Goal: Transaction & Acquisition: Purchase product/service

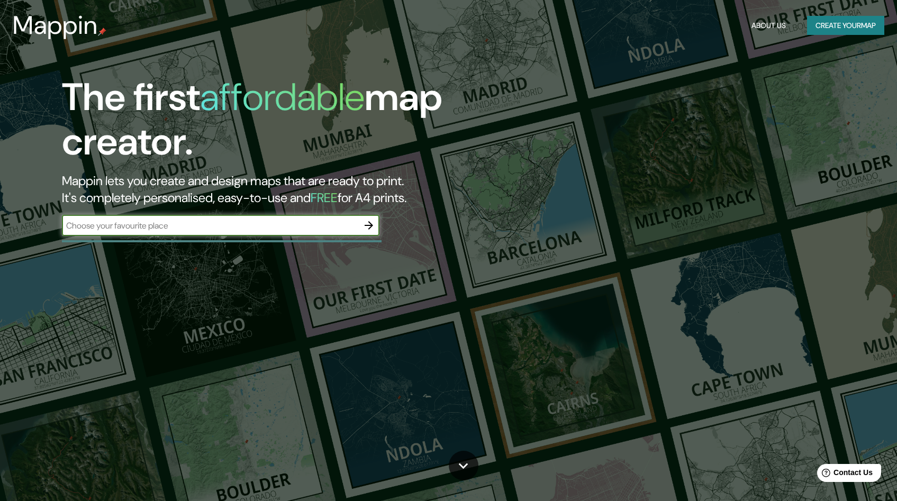
click at [174, 224] on input "text" at bounding box center [210, 226] width 296 height 12
type input "[GEOGRAPHIC_DATA]"
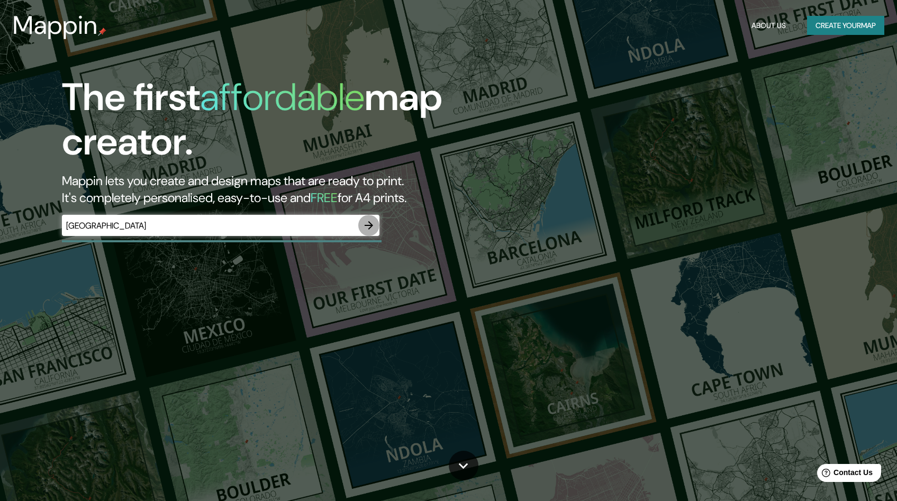
click at [371, 224] on icon "button" at bounding box center [369, 225] width 8 height 8
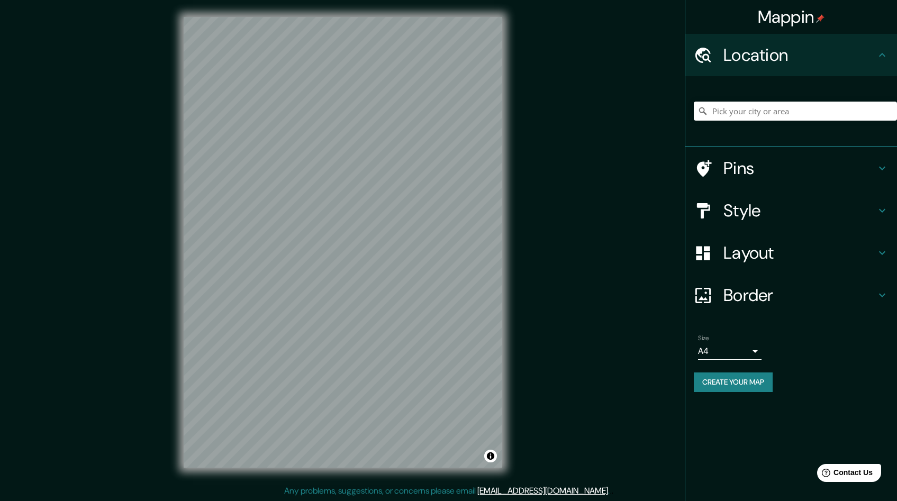
click at [784, 51] on h4 "Location" at bounding box center [799, 54] width 152 height 21
click at [883, 53] on icon at bounding box center [882, 55] width 13 height 13
click at [883, 206] on icon at bounding box center [882, 210] width 13 height 13
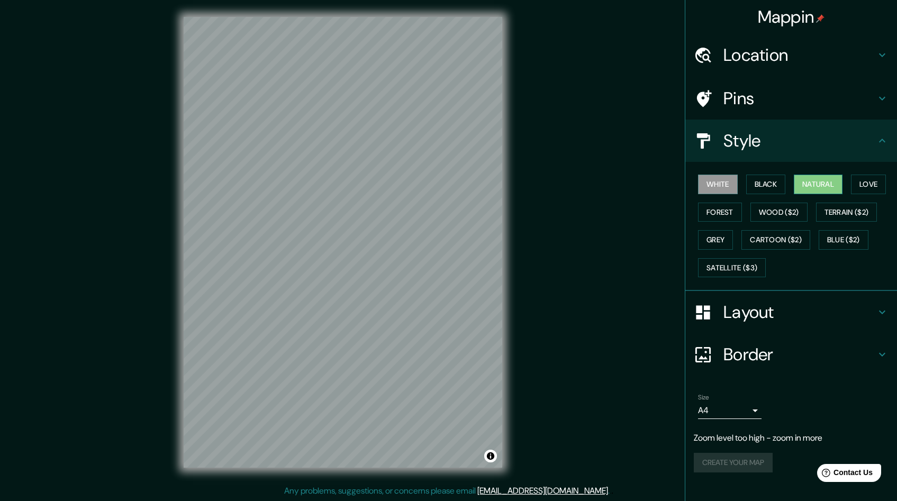
click at [822, 182] on button "Natural" at bounding box center [818, 185] width 49 height 20
click at [833, 353] on h4 "Border" at bounding box center [799, 354] width 152 height 21
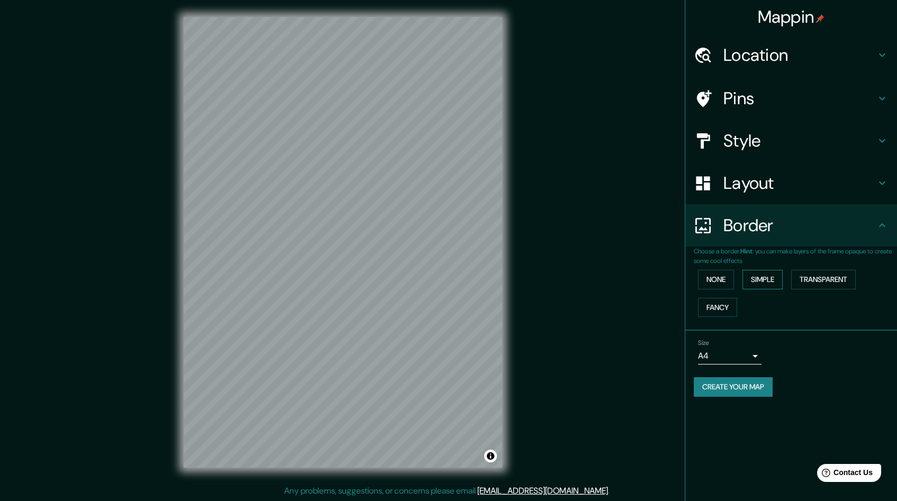
click at [774, 281] on button "Simple" at bounding box center [762, 280] width 40 height 20
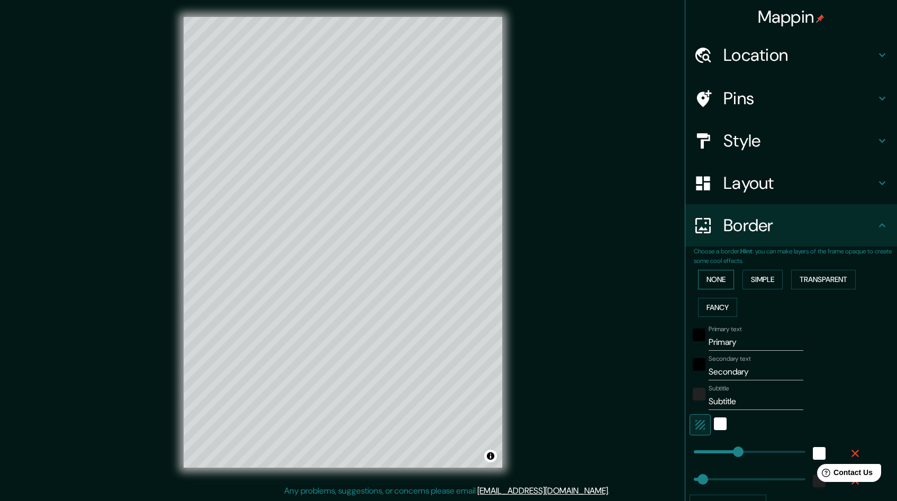
click at [708, 283] on button "None" at bounding box center [716, 280] width 36 height 20
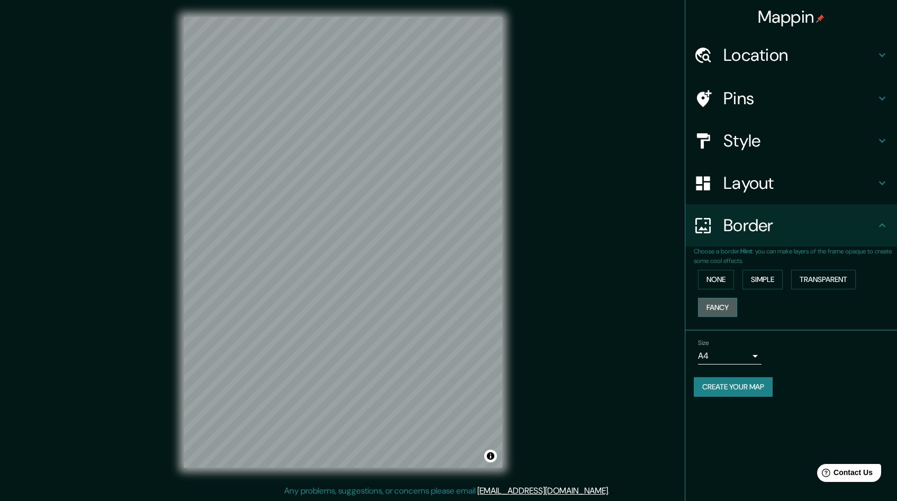
click at [706, 312] on button "Fancy" at bounding box center [717, 308] width 39 height 20
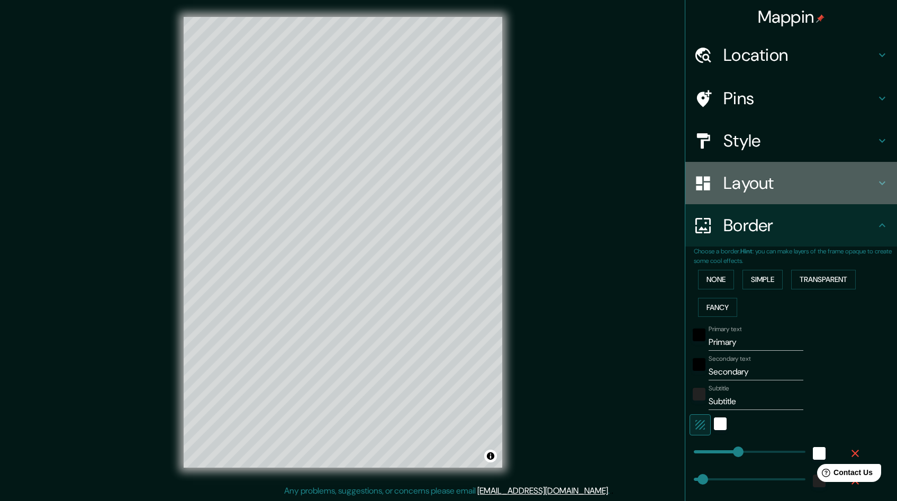
click at [779, 187] on h4 "Layout" at bounding box center [799, 183] width 152 height 21
type input "241"
type input "48"
type input "24"
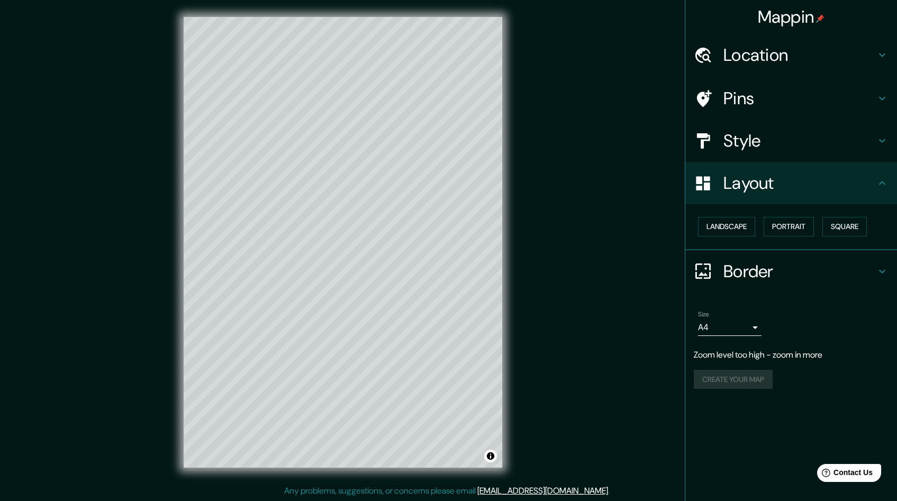
click at [744, 107] on h4 "Pins" at bounding box center [799, 98] width 152 height 21
type input "241"
type input "48"
type input "24"
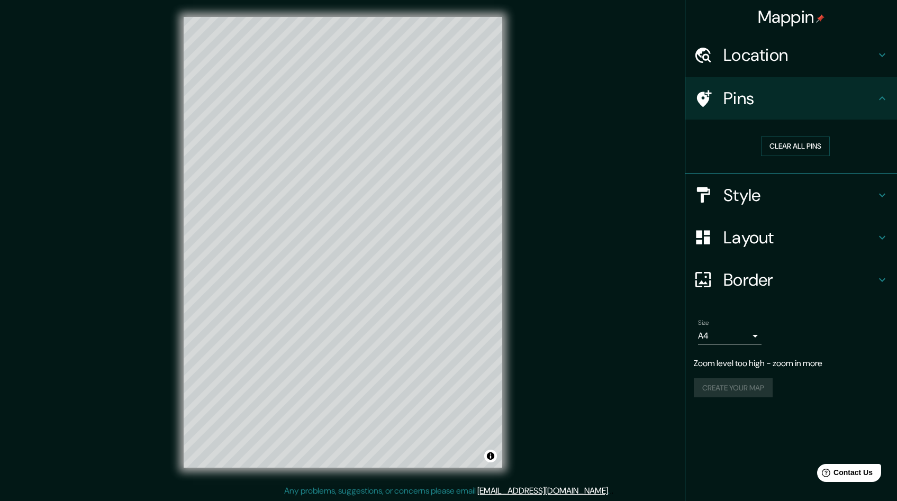
click at [722, 94] on div at bounding box center [709, 98] width 30 height 19
click at [758, 276] on h4 "Border" at bounding box center [799, 279] width 152 height 21
type input "241"
type input "48"
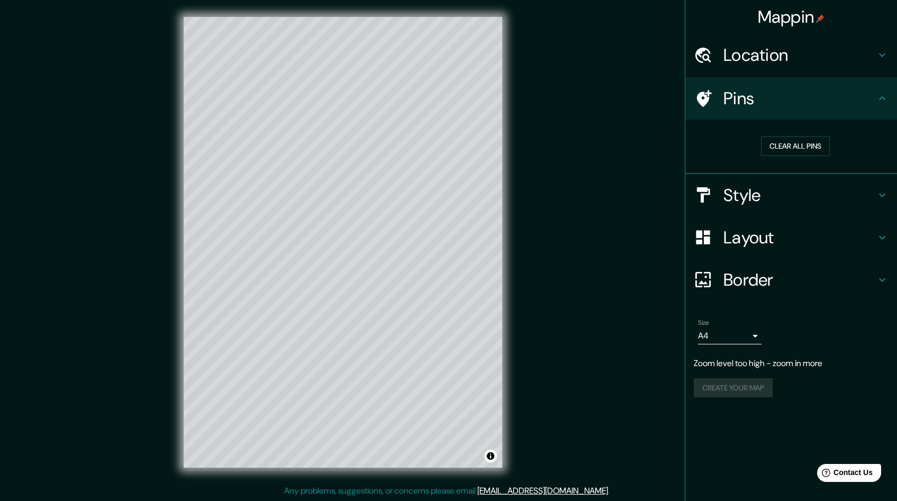
type input "24"
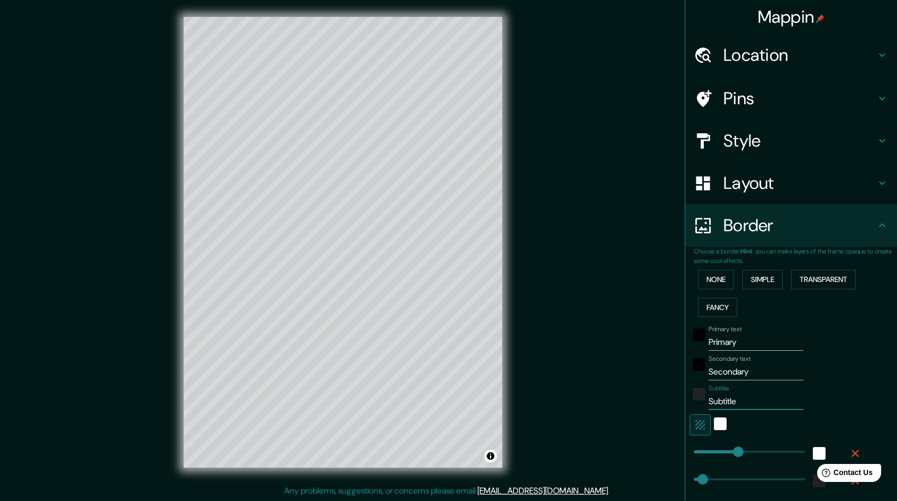
drag, startPoint x: 738, startPoint y: 405, endPoint x: 684, endPoint y: 403, distance: 54.0
click at [690, 403] on div "Subtitle Subtitle" at bounding box center [777, 397] width 174 height 25
type input "241"
type input "48"
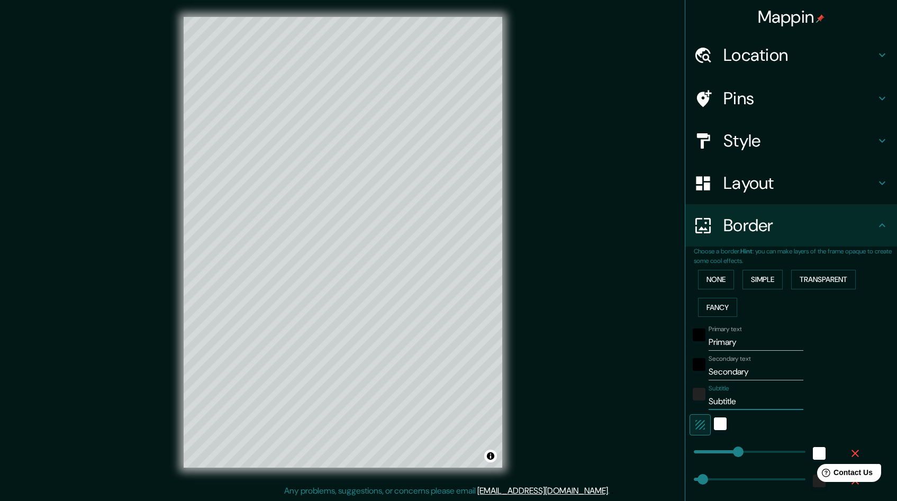
type input "24"
drag, startPoint x: 740, startPoint y: 344, endPoint x: 685, endPoint y: 342, distance: 55.1
click at [690, 342] on div "Primary text Primary" at bounding box center [777, 337] width 174 height 25
type input "241"
type input "48"
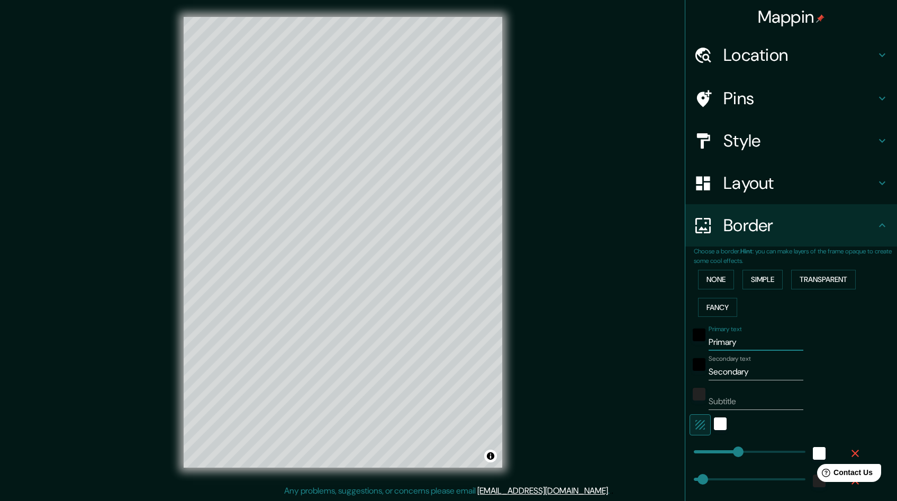
type input "48"
type input "24"
drag, startPoint x: 747, startPoint y: 373, endPoint x: 688, endPoint y: 373, distance: 58.2
click at [690, 374] on div "Secondary text Secondary" at bounding box center [777, 367] width 174 height 25
type input "H"
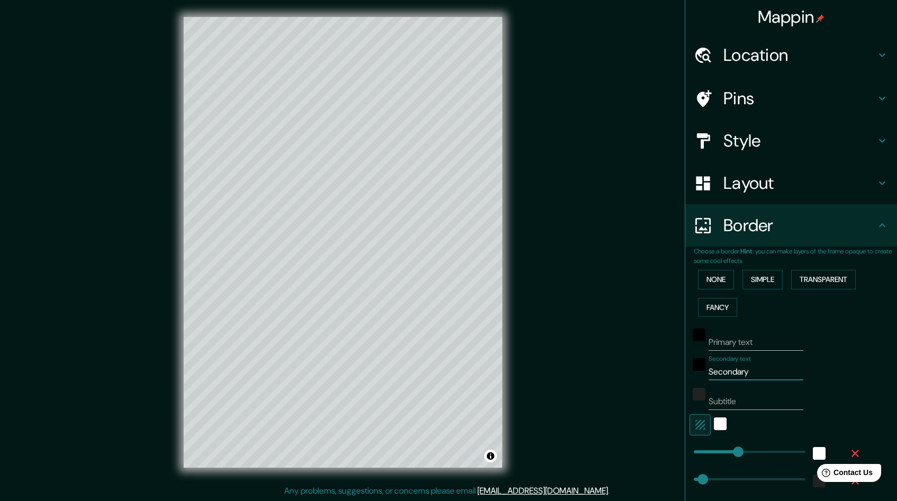
type input "241"
type input "48"
type input "24"
type input "Ho"
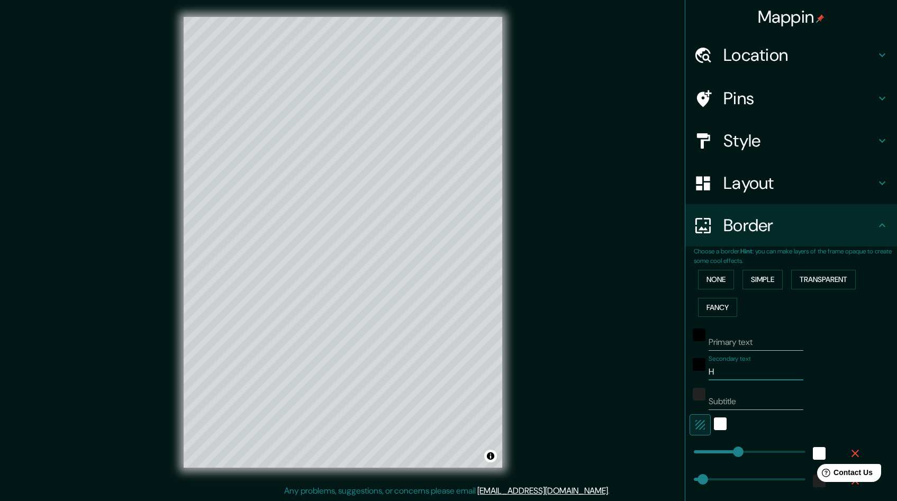
type input "241"
type input "48"
type input "24"
type input "Hom"
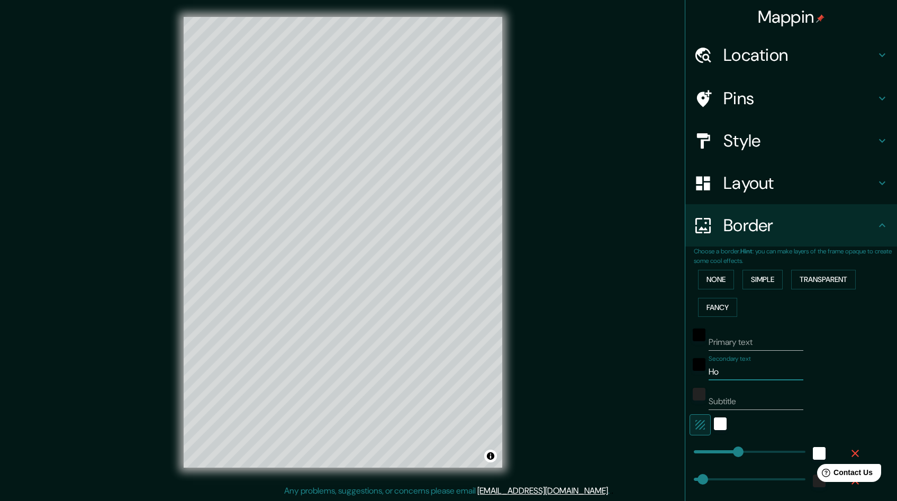
type input "241"
type input "48"
type input "24"
type input "Home"
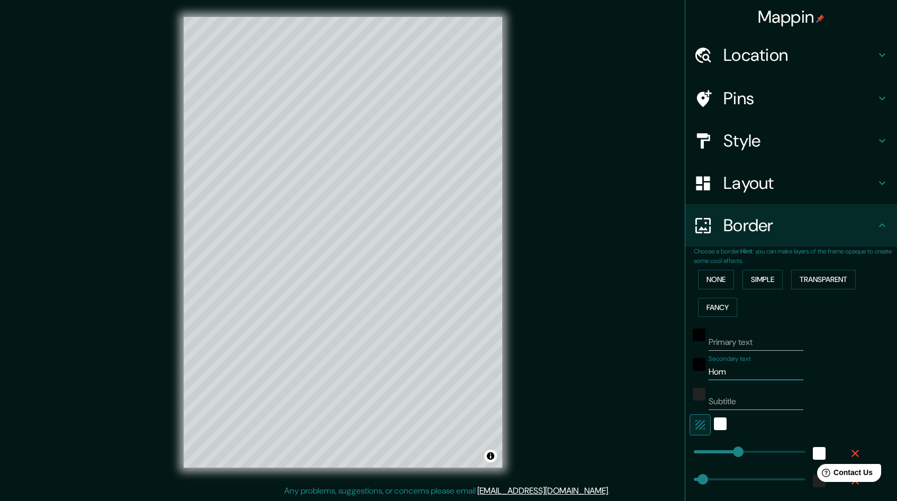
type input "241"
type input "48"
type input "24"
type input "Home"
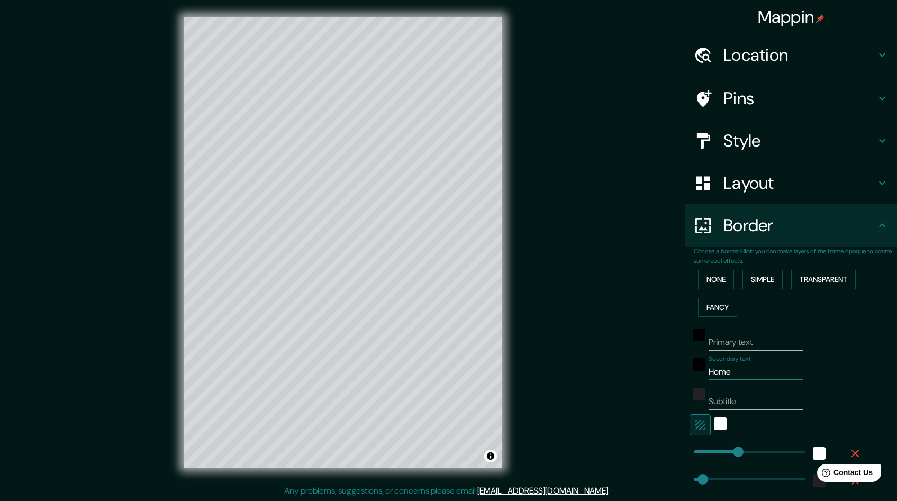
type input "241"
type input "48"
type input "24"
type input "Home S"
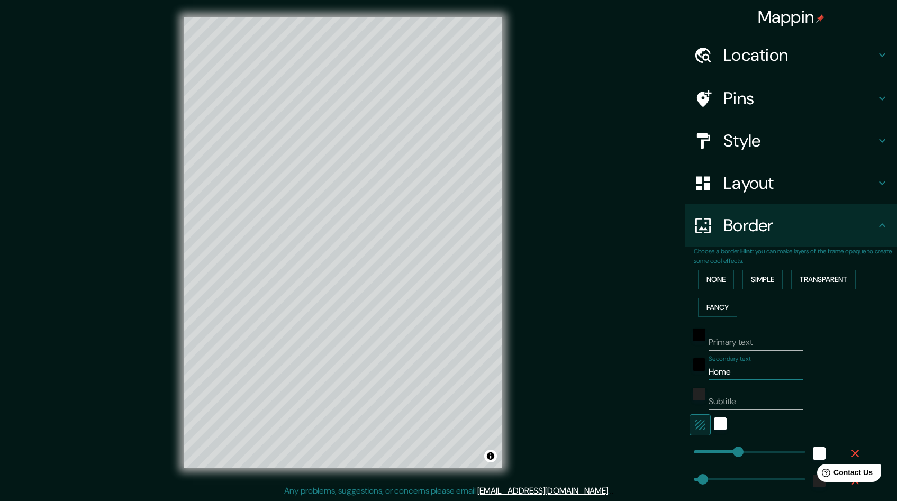
type input "241"
type input "48"
type input "24"
type input "Home Sw"
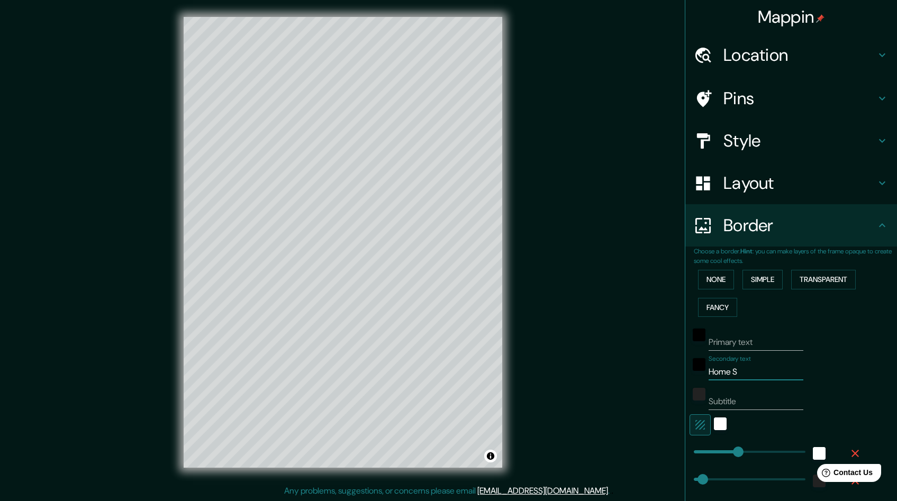
type input "241"
type input "48"
type input "24"
type input "Home Swe"
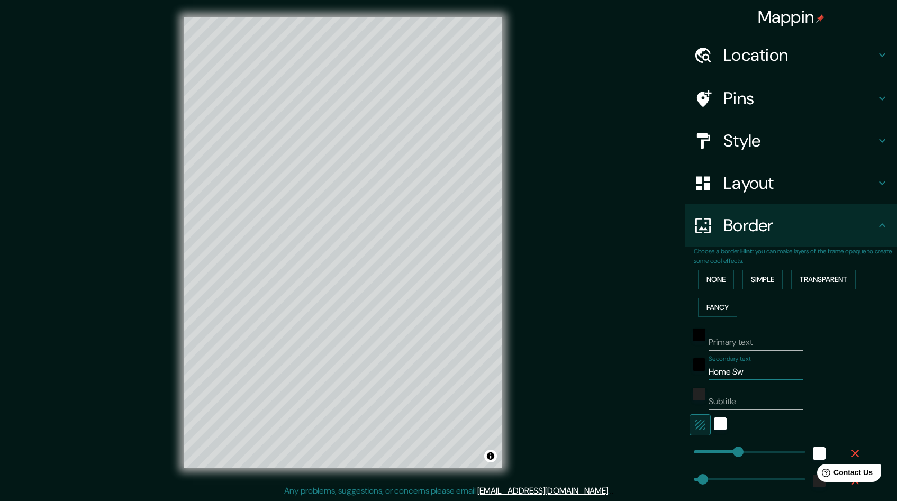
type input "241"
type input "48"
type input "24"
type input "Home Swee"
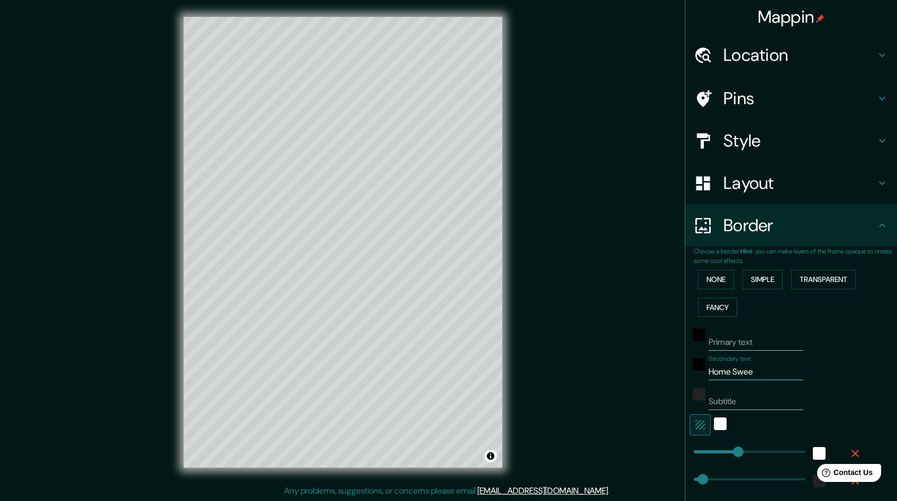
type input "241"
type input "48"
type input "24"
type input "Home Sweet"
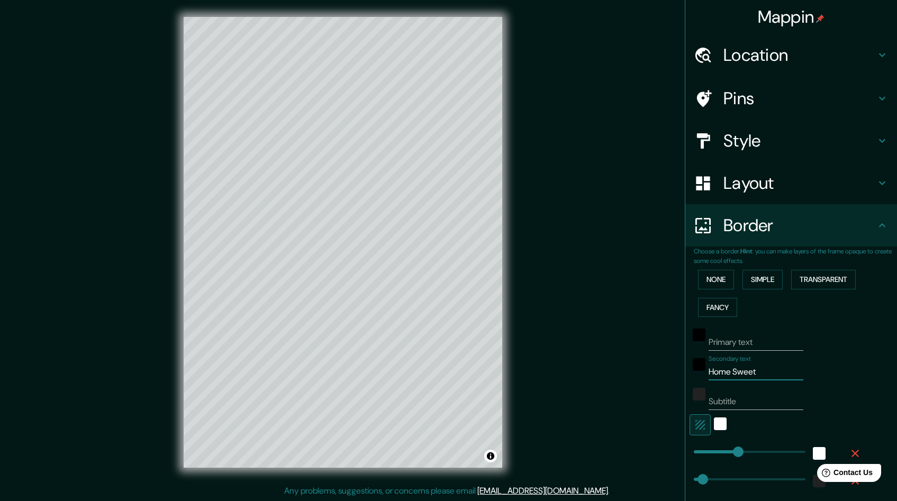
type input "241"
type input "48"
type input "24"
type input "Home Sweet"
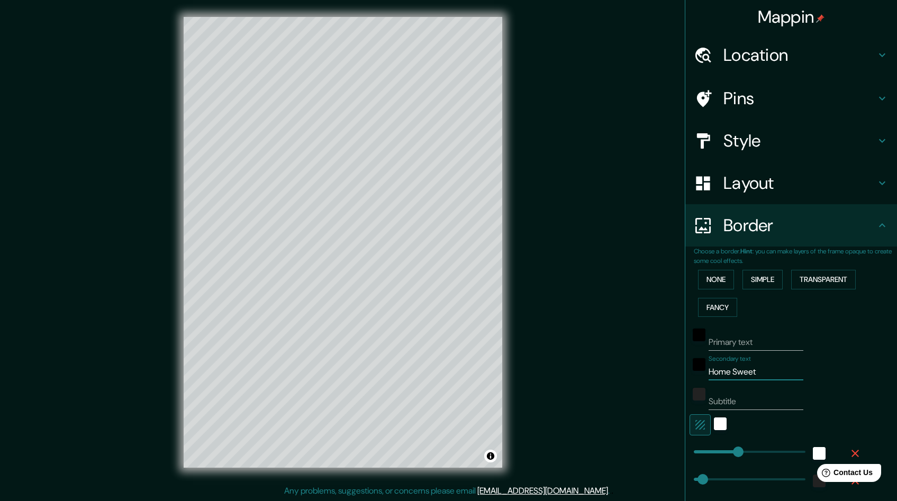
type input "241"
type input "48"
type input "24"
type input "Home Sweet H"
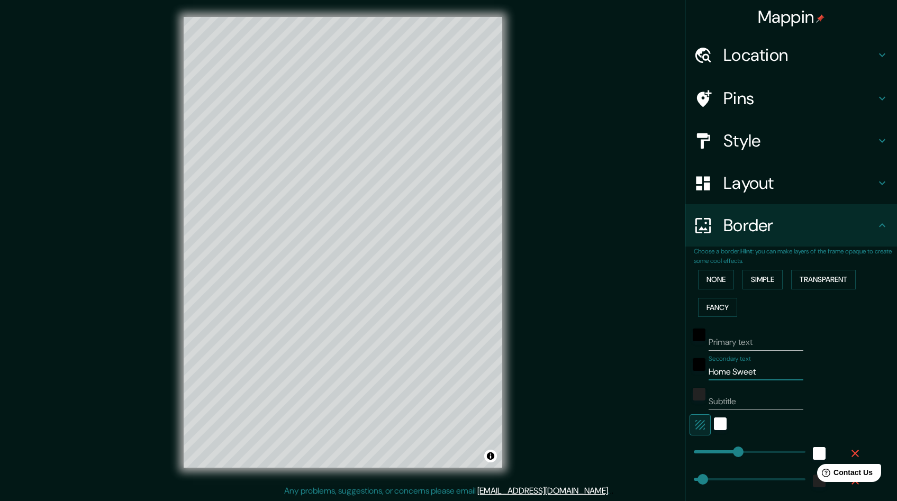
type input "241"
type input "48"
type input "24"
type input "Home Sweet Ho"
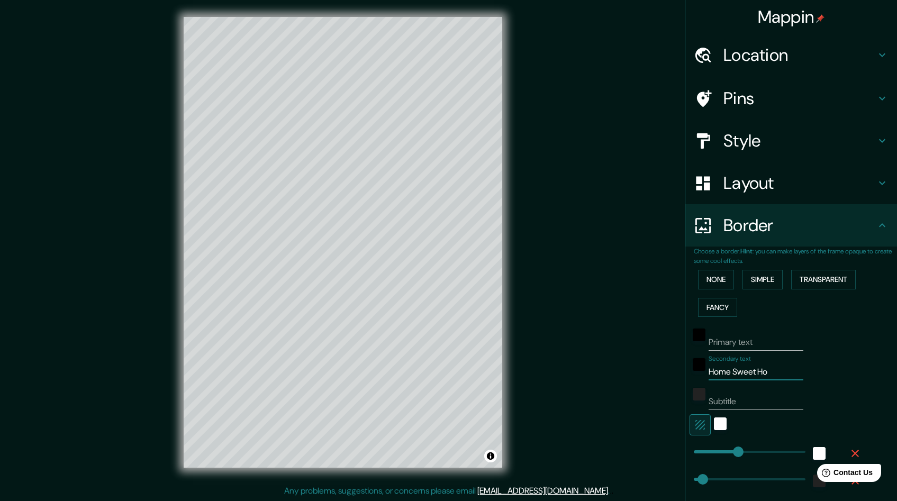
type input "241"
type input "48"
type input "24"
type input "Home Sweet Hom"
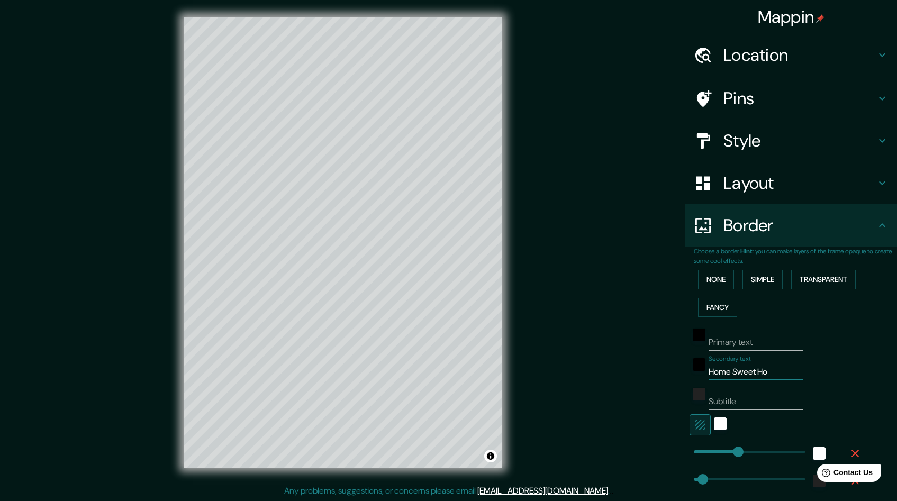
type input "241"
type input "48"
type input "24"
type input "Home Sweet Home"
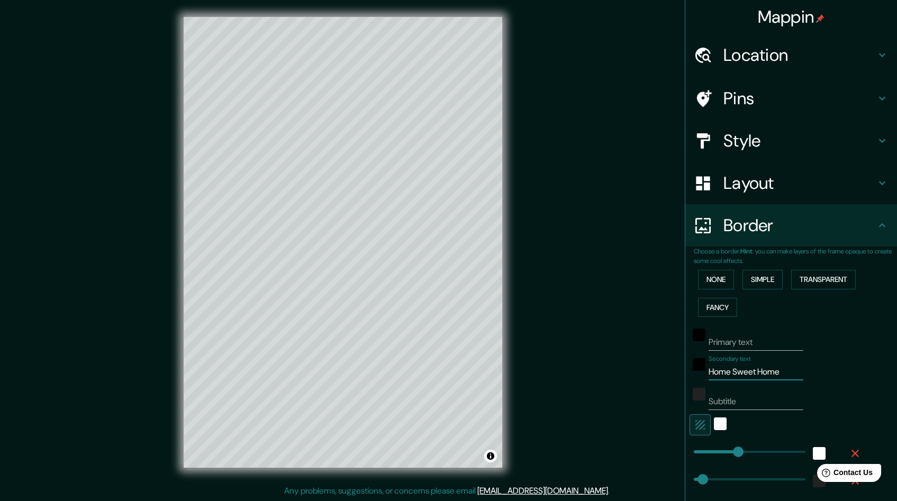
type input "241"
type input "48"
type input "24"
type input "241"
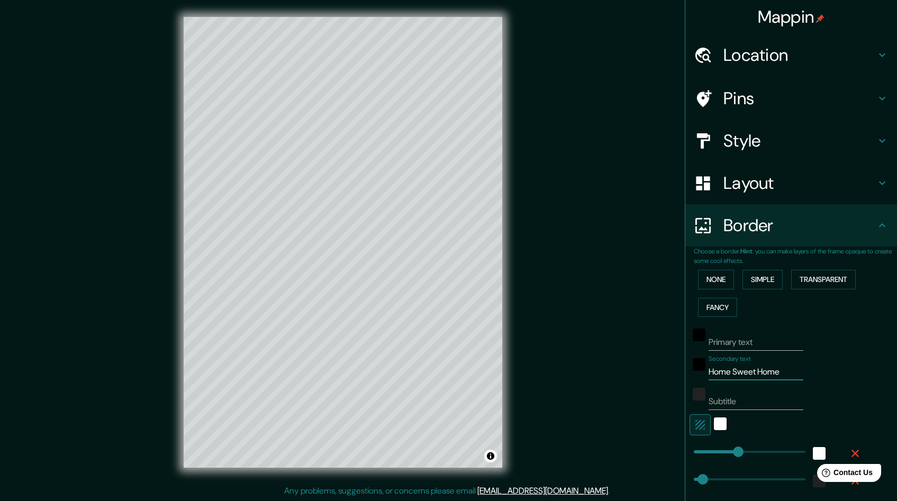
type input "Home Sweet Home"
type input "200"
drag, startPoint x: 731, startPoint y: 453, endPoint x: 723, endPoint y: 453, distance: 8.5
type input "48"
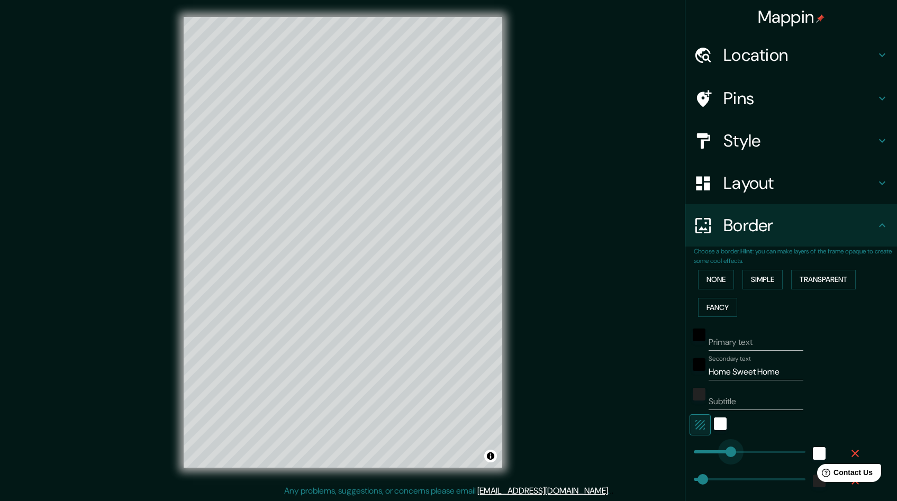
type input "24"
type input "146"
drag, startPoint x: 723, startPoint y: 453, endPoint x: 713, endPoint y: 454, distance: 10.1
type input "48"
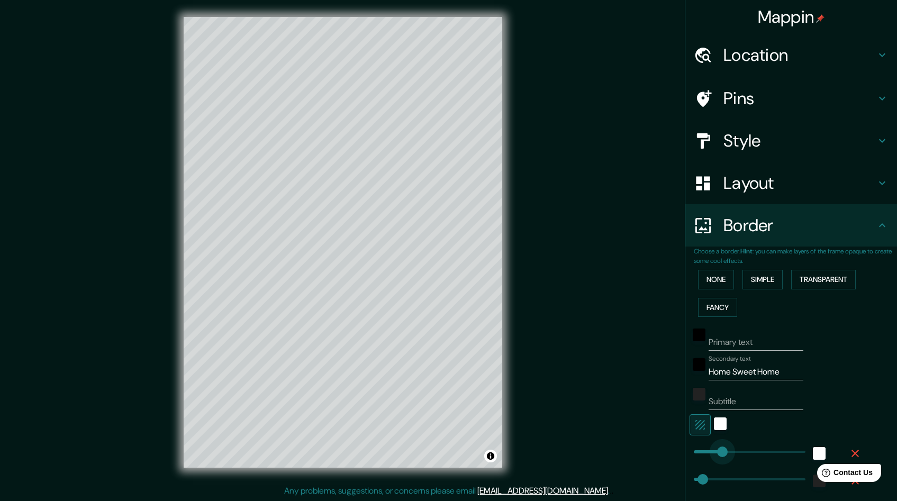
type input "24"
type input "366"
drag, startPoint x: 713, startPoint y: 454, endPoint x: 754, endPoint y: 452, distance: 40.8
type input "48"
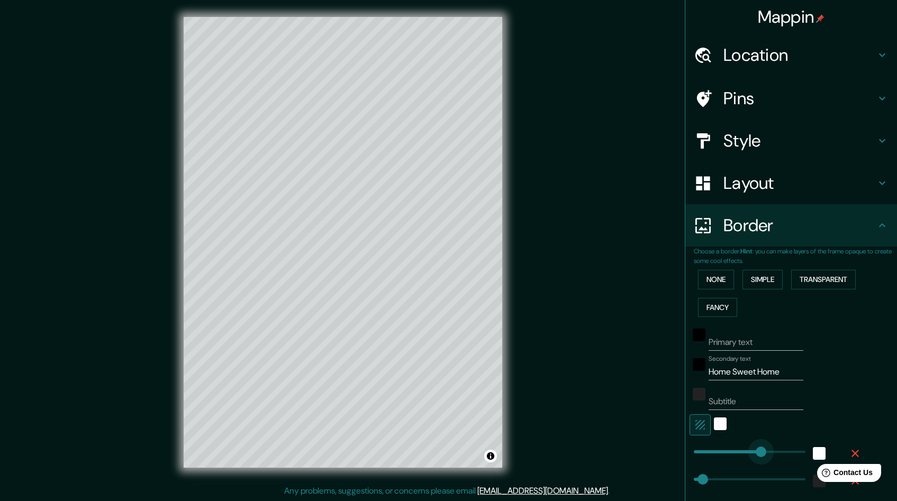
type input "24"
type input "109"
drag, startPoint x: 754, startPoint y: 452, endPoint x: 706, endPoint y: 456, distance: 47.7
type input "48"
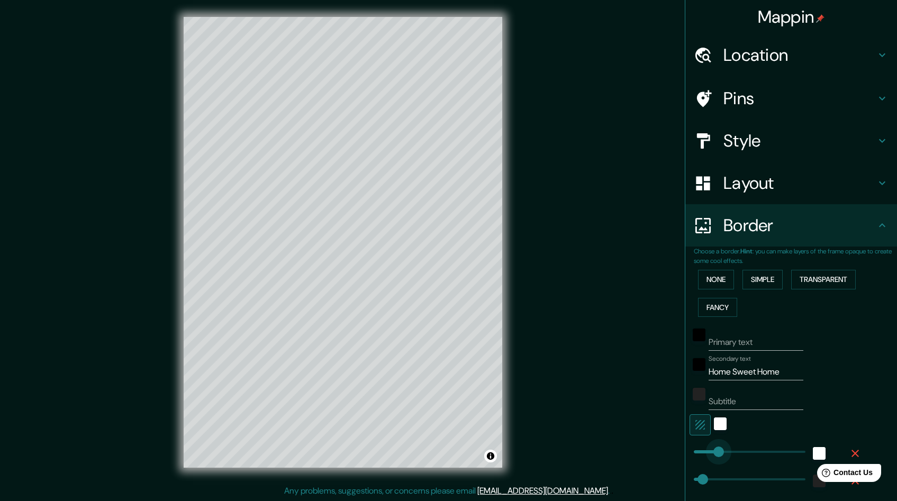
type input "24"
type input "74"
drag, startPoint x: 706, startPoint y: 456, endPoint x: 700, endPoint y: 456, distance: 6.4
type input "48"
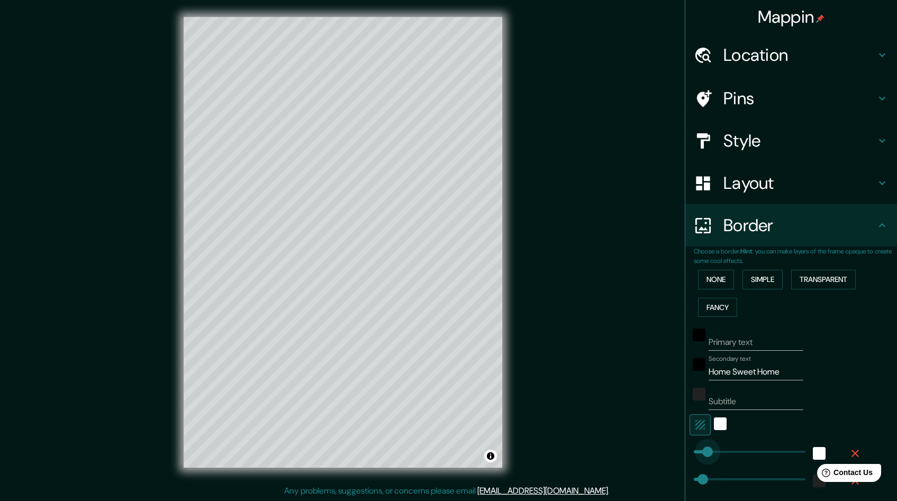
type input "24"
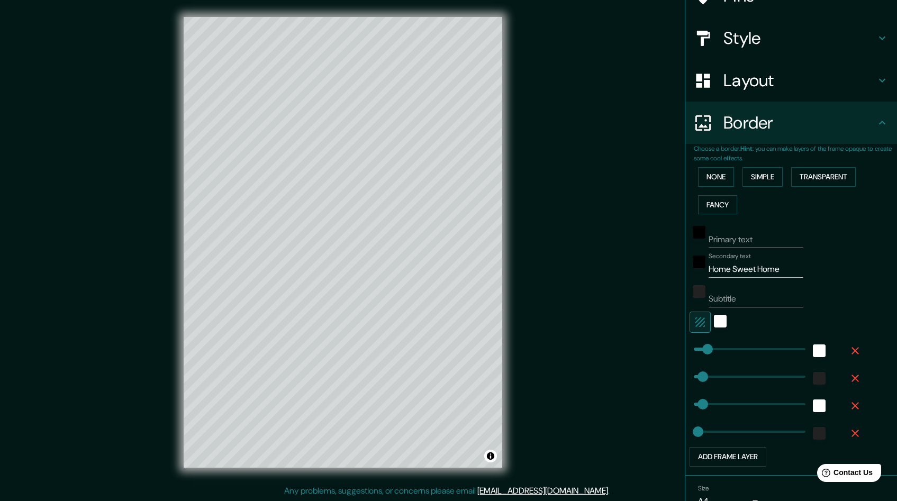
scroll to position [110, 0]
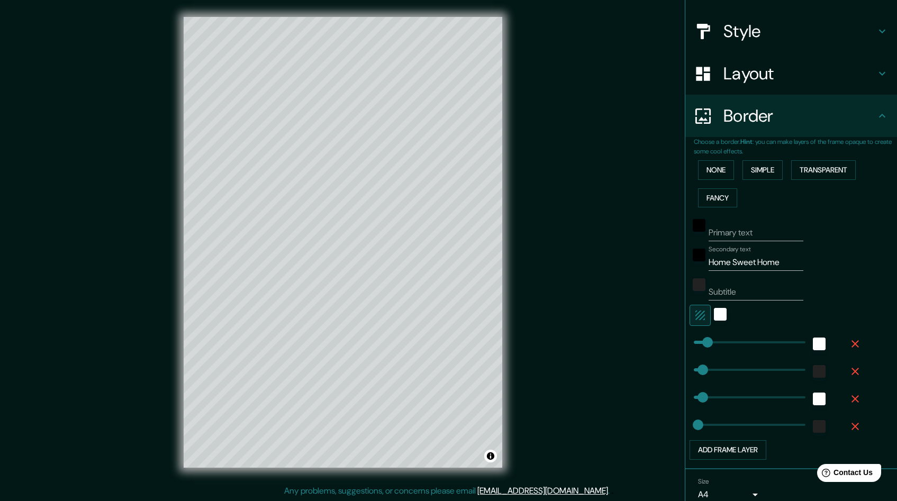
type input "0"
drag, startPoint x: 694, startPoint y: 399, endPoint x: 681, endPoint y: 400, distance: 13.2
type input "48"
type input "24"
type input "37"
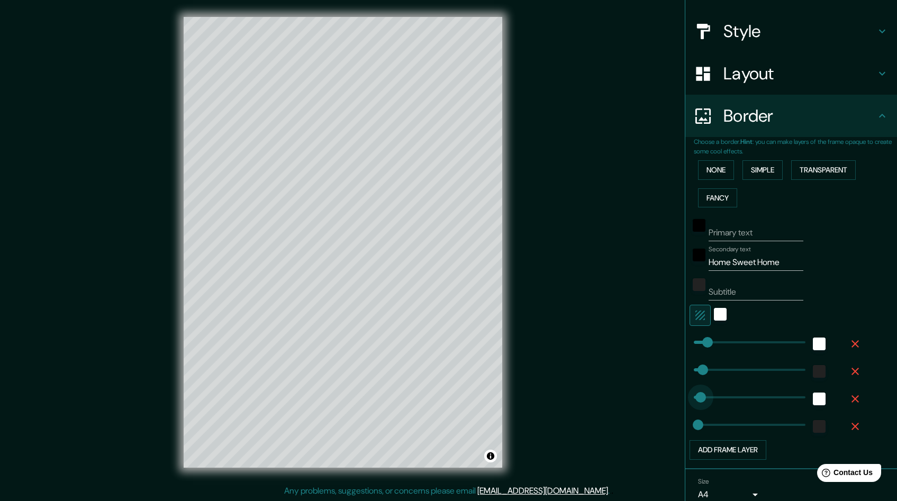
type input "48"
type input "24"
click at [758, 173] on button "Simple" at bounding box center [762, 172] width 40 height 20
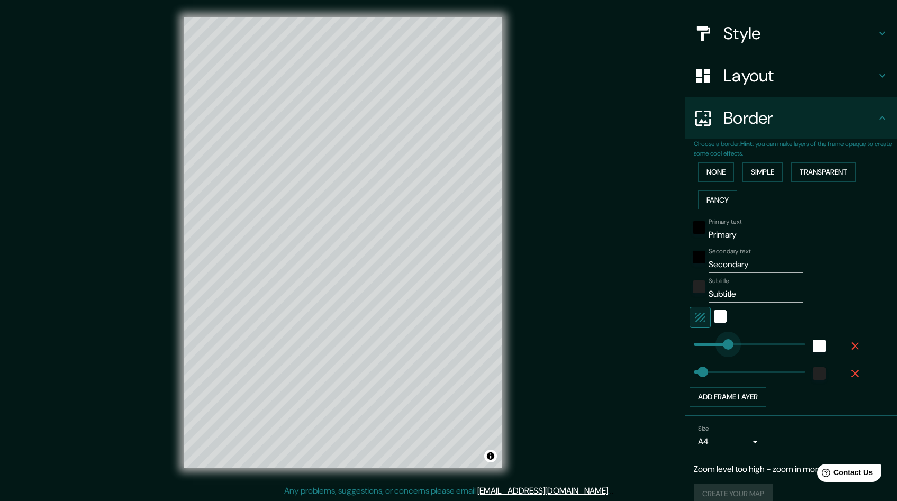
type input "91"
drag, startPoint x: 727, startPoint y: 344, endPoint x: 703, endPoint y: 347, distance: 24.4
type input "48"
drag, startPoint x: 737, startPoint y: 234, endPoint x: 688, endPoint y: 235, distance: 48.2
click at [690, 235] on div "Primary text Primary" at bounding box center [777, 230] width 174 height 25
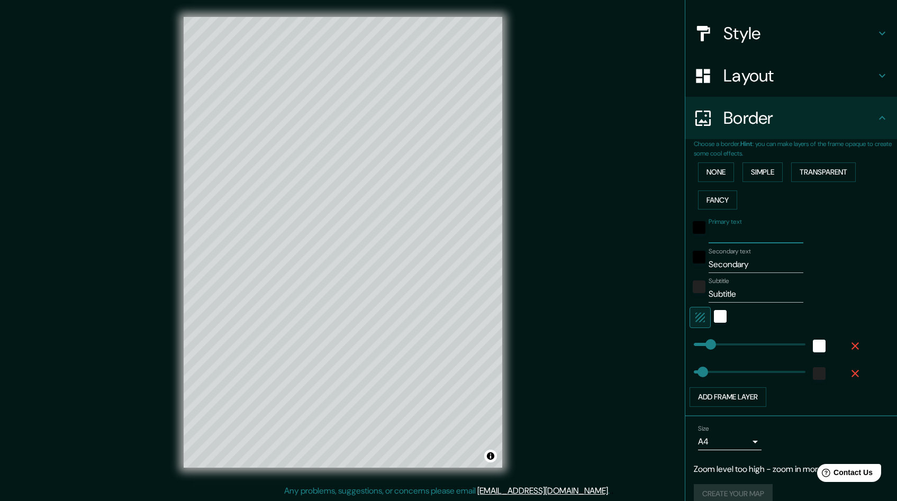
type input "48"
drag, startPoint x: 731, startPoint y: 293, endPoint x: 687, endPoint y: 293, distance: 44.5
click at [690, 293] on div "Subtitle Subtitle" at bounding box center [777, 289] width 174 height 25
type input "48"
drag, startPoint x: 750, startPoint y: 263, endPoint x: 685, endPoint y: 264, distance: 65.1
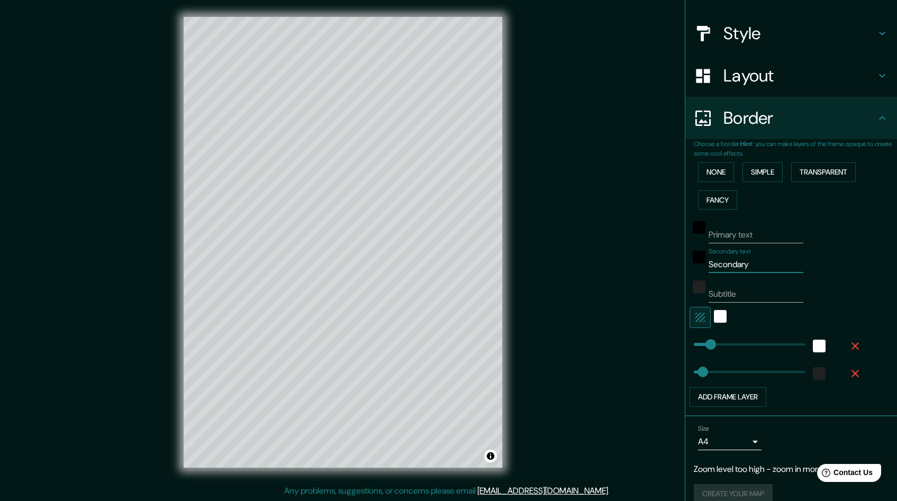
click at [690, 264] on div "Secondary text Secondary" at bounding box center [777, 260] width 174 height 25
type input "H"
type input "48"
type input "Ho"
type input "48"
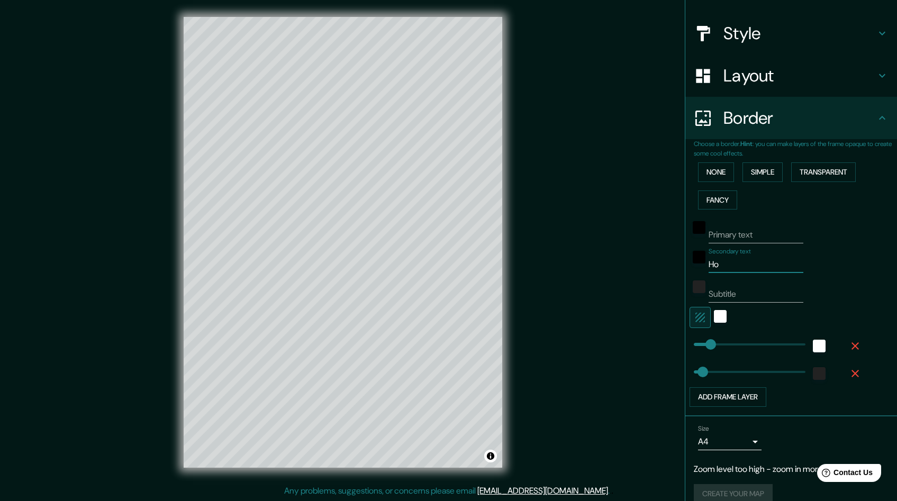
type input "Hom"
type input "48"
type input "Home"
type input "48"
type input "Home"
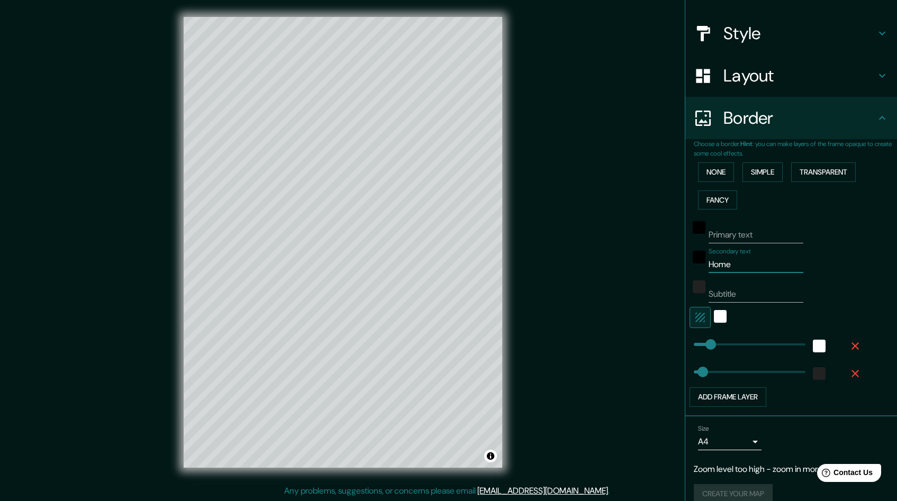
type input "48"
type input "Home S"
type input "48"
type input "Home Sw"
type input "48"
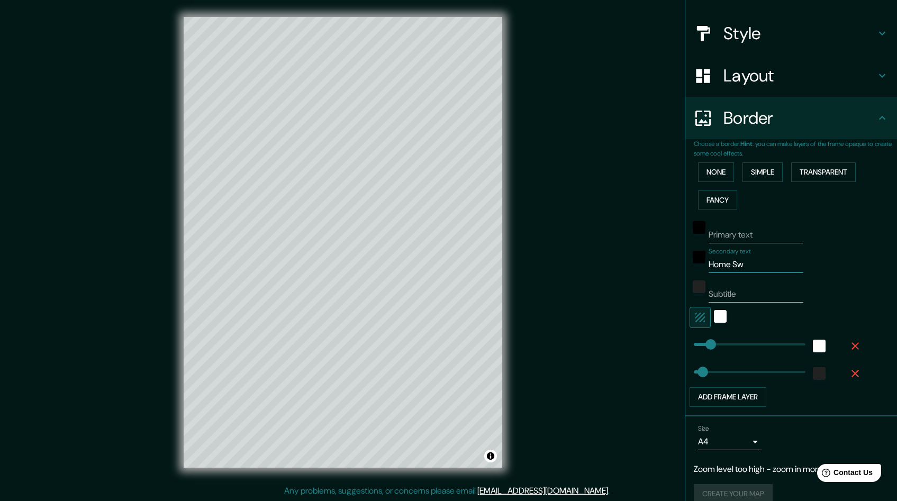
type input "Home Sww"
type input "48"
type input "Home Sw"
type input "48"
type input "Home Swe"
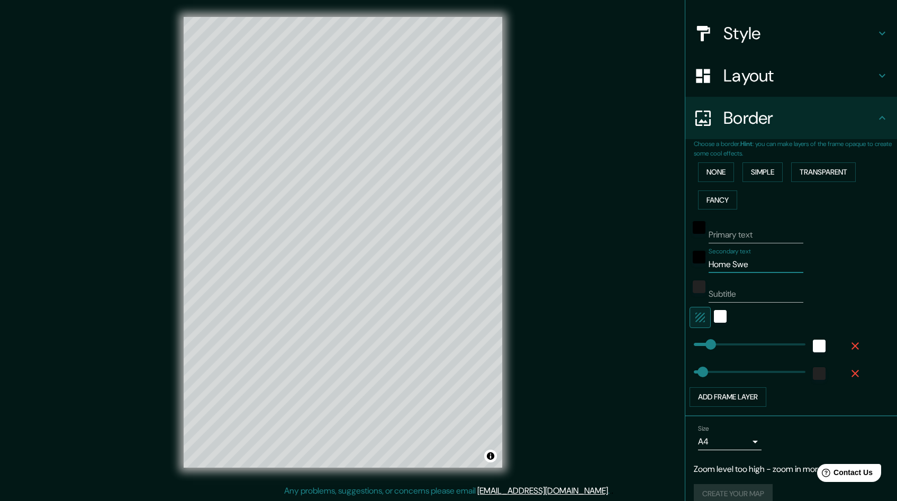
type input "48"
type input "Home Swee"
type input "48"
type input "Home Sweet"
type input "48"
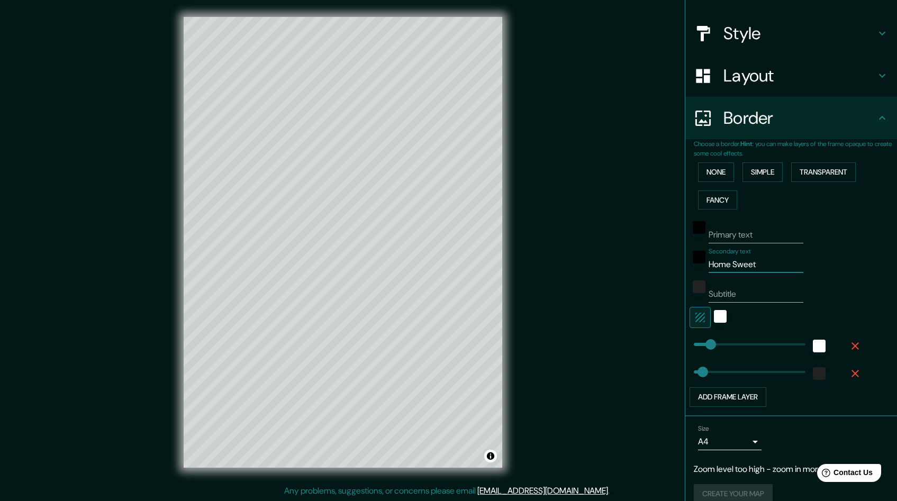
type input "Home Sweet"
type input "48"
type input "Home Sweet H"
type input "48"
type input "Home Sweet Ho"
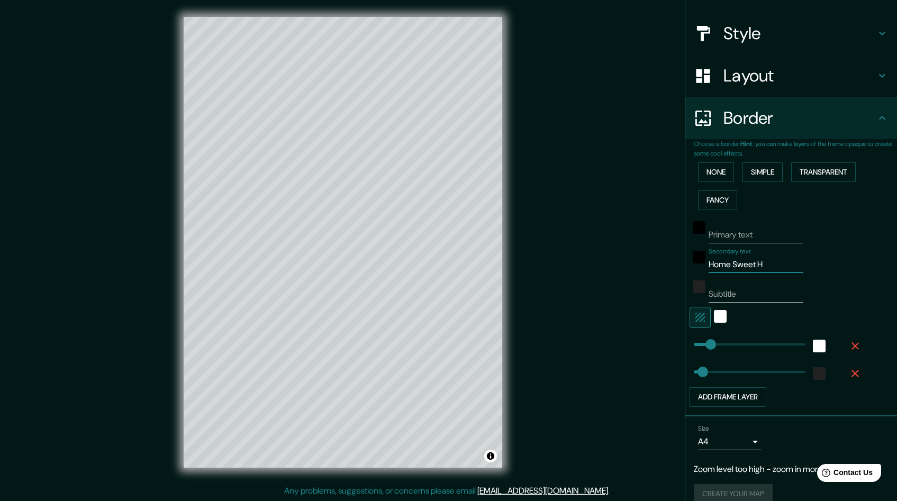
type input "48"
type input "Home Sweet Hom"
type input "48"
type input "Home Sweet Home"
type input "48"
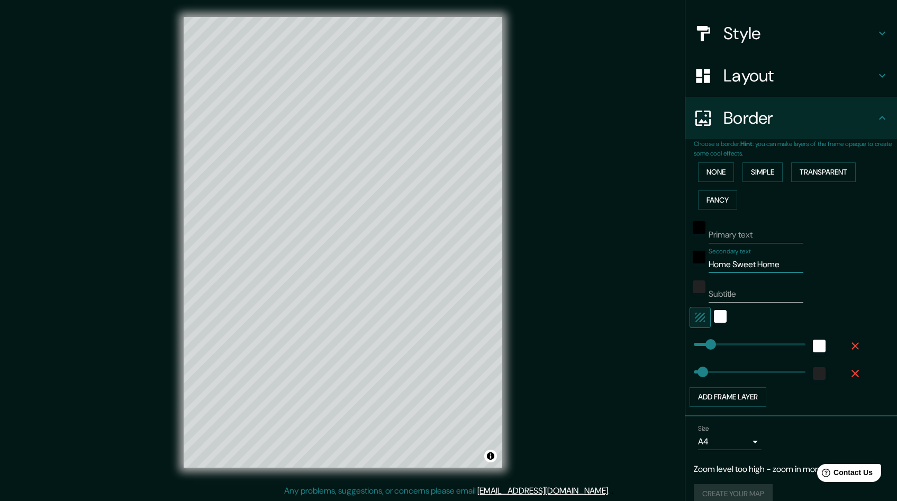
type input "Home Sweet Home"
click at [599, 115] on div "Mappin Location Pins Style Layout Border Choose a border. Hint : you can make l…" at bounding box center [448, 251] width 897 height 502
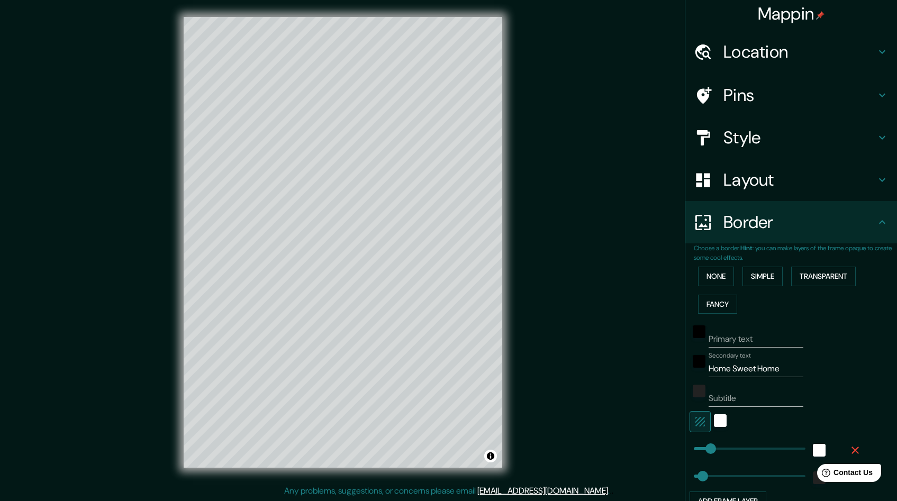
scroll to position [0, 0]
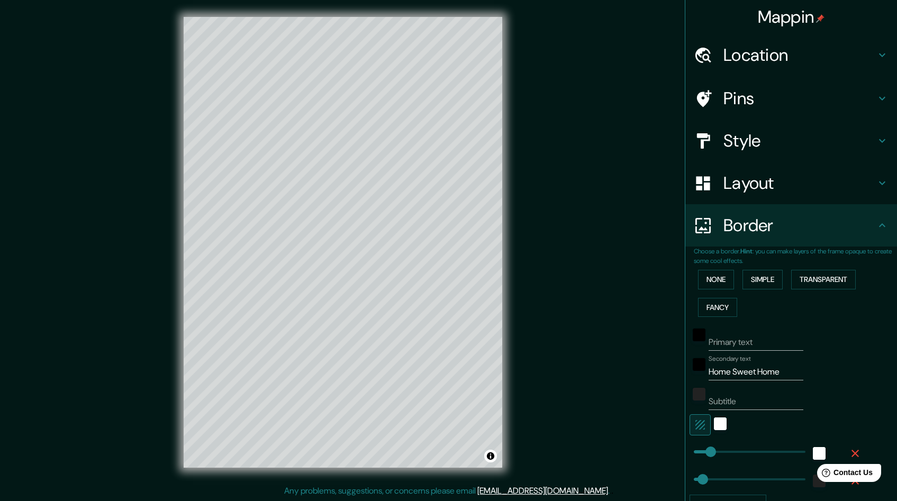
click at [755, 55] on h4 "Location" at bounding box center [799, 54] width 152 height 21
type input "48"
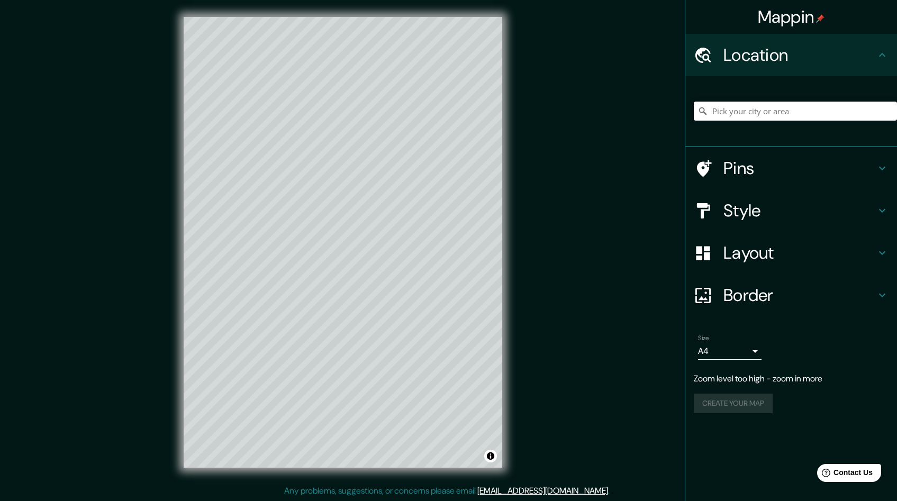
click at [726, 117] on input "Pick your city or area" at bounding box center [795, 111] width 203 height 19
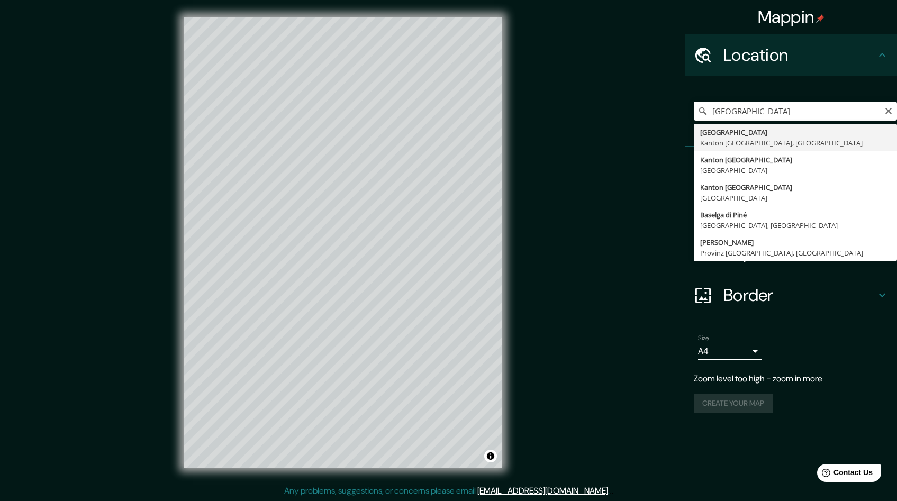
type input "[GEOGRAPHIC_DATA], [GEOGRAPHIC_DATA], [GEOGRAPHIC_DATA]"
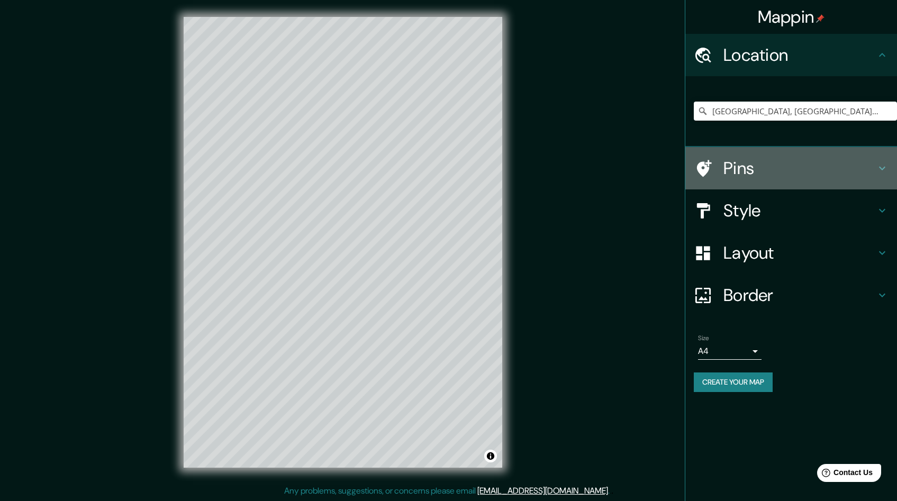
click at [783, 173] on h4 "Pins" at bounding box center [799, 168] width 152 height 21
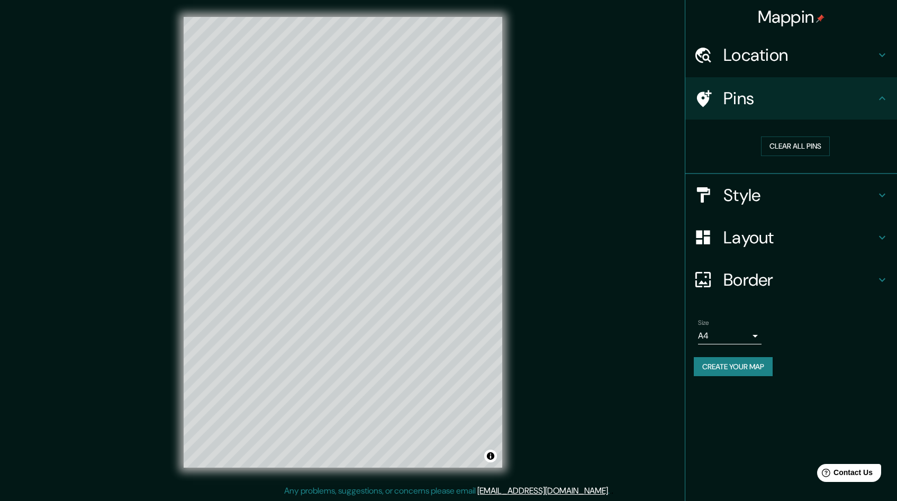
click at [703, 94] on icon at bounding box center [704, 98] width 15 height 17
click at [348, 292] on div "Mappin Location [GEOGRAPHIC_DATA], [GEOGRAPHIC_DATA] [GEOGRAPHIC_DATA], [GEOGRA…" at bounding box center [448, 251] width 897 height 502
click at [782, 149] on button "Clear all pins" at bounding box center [795, 147] width 69 height 20
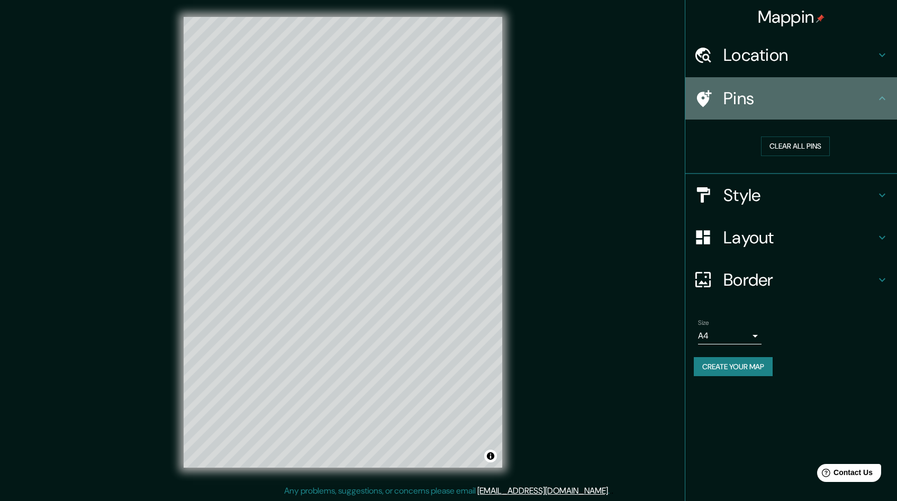
click at [737, 103] on h4 "Pins" at bounding box center [799, 98] width 152 height 21
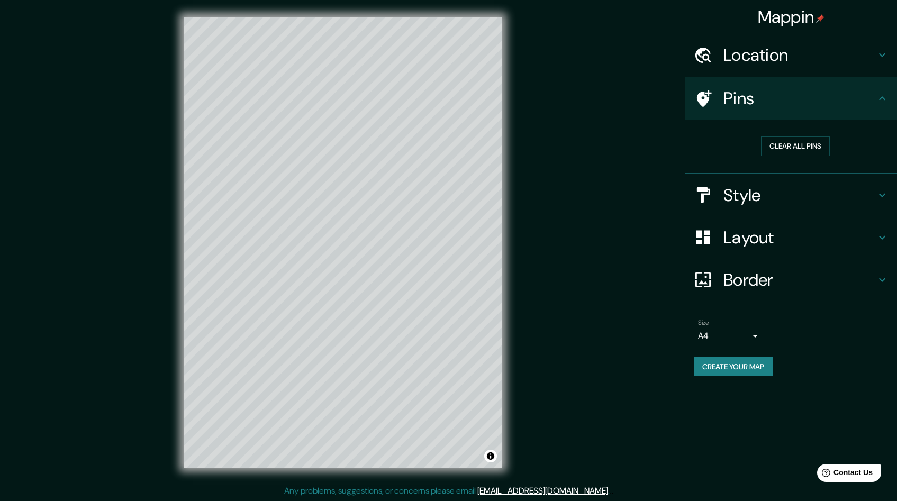
click at [737, 103] on h4 "Pins" at bounding box center [799, 98] width 152 height 21
drag, startPoint x: 316, startPoint y: 152, endPoint x: 321, endPoint y: 174, distance: 21.8
click at [321, 174] on div at bounding box center [320, 171] width 8 height 8
drag, startPoint x: 322, startPoint y: 176, endPoint x: 320, endPoint y: 196, distance: 20.7
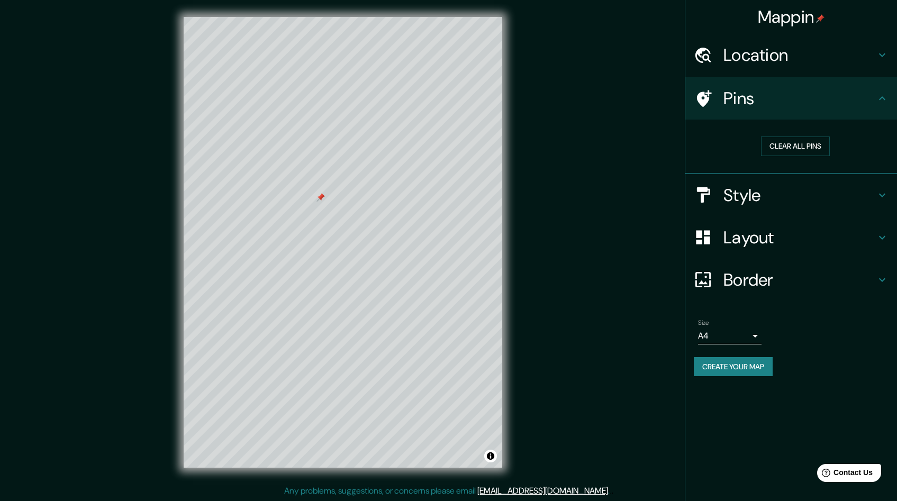
click at [320, 196] on div at bounding box center [320, 197] width 8 height 8
click at [809, 146] on button "Clear all pins" at bounding box center [795, 147] width 69 height 20
click at [769, 49] on h4 "Location" at bounding box center [799, 54] width 152 height 21
type input "48"
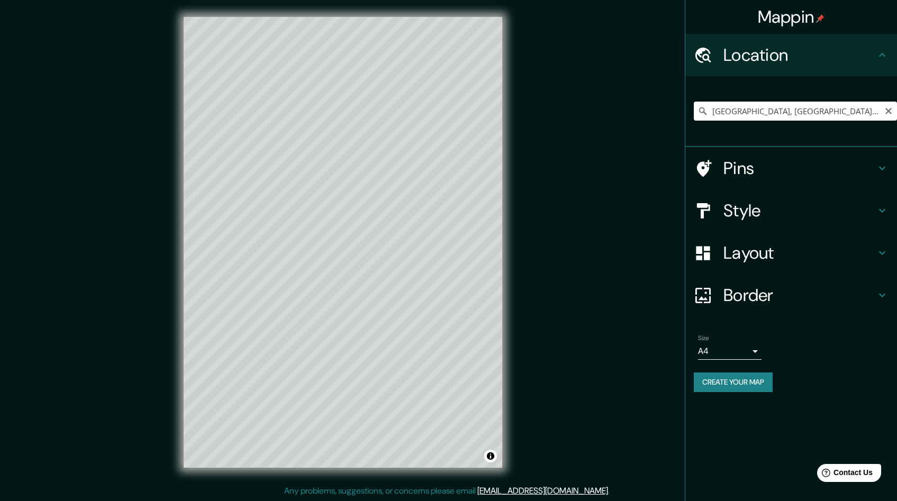
click at [724, 113] on input "[GEOGRAPHIC_DATA], [GEOGRAPHIC_DATA], [GEOGRAPHIC_DATA]" at bounding box center [795, 111] width 203 height 19
click at [894, 112] on input "[GEOGRAPHIC_DATA], [GEOGRAPHIC_DATA], [GEOGRAPHIC_DATA]" at bounding box center [795, 111] width 203 height 19
click at [891, 112] on icon "Clear" at bounding box center [888, 111] width 8 height 8
type input "S"
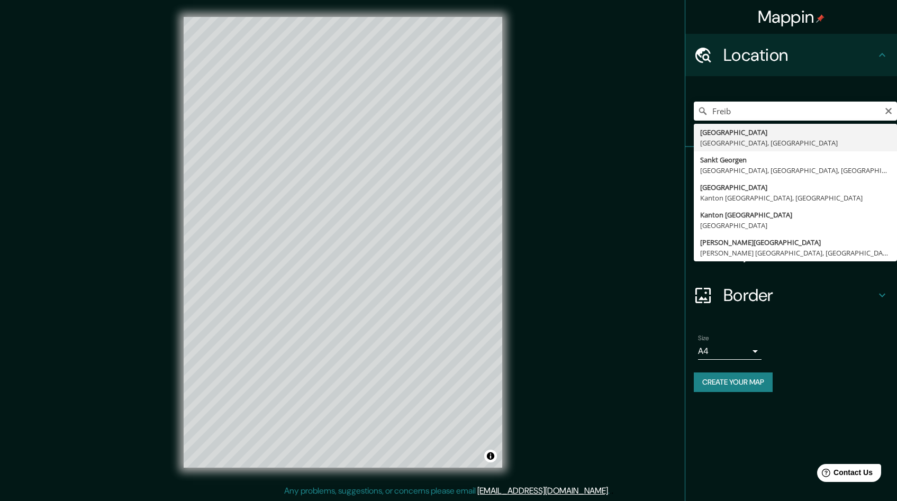
type input "[GEOGRAPHIC_DATA], [GEOGRAPHIC_DATA], [GEOGRAPHIC_DATA]"
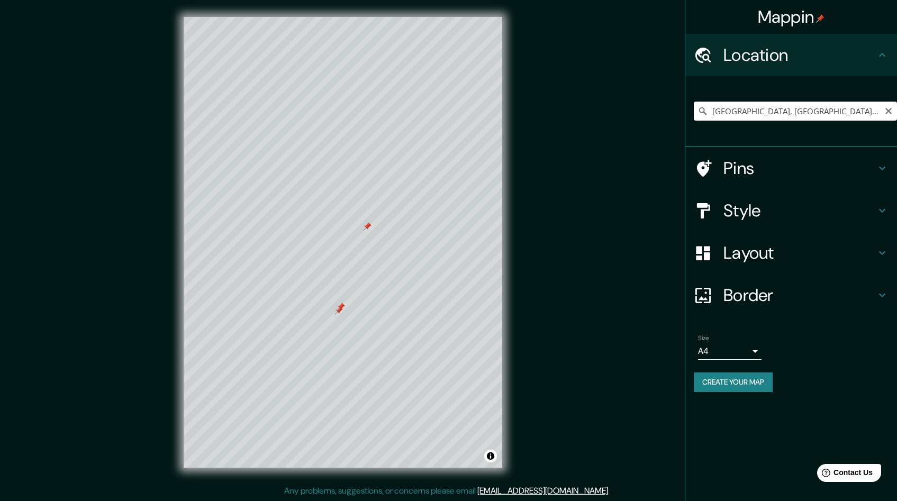
click at [729, 114] on input "[GEOGRAPHIC_DATA], [GEOGRAPHIC_DATA], [GEOGRAPHIC_DATA]" at bounding box center [795, 111] width 203 height 19
click at [891, 112] on icon "Clear" at bounding box center [888, 111] width 8 height 8
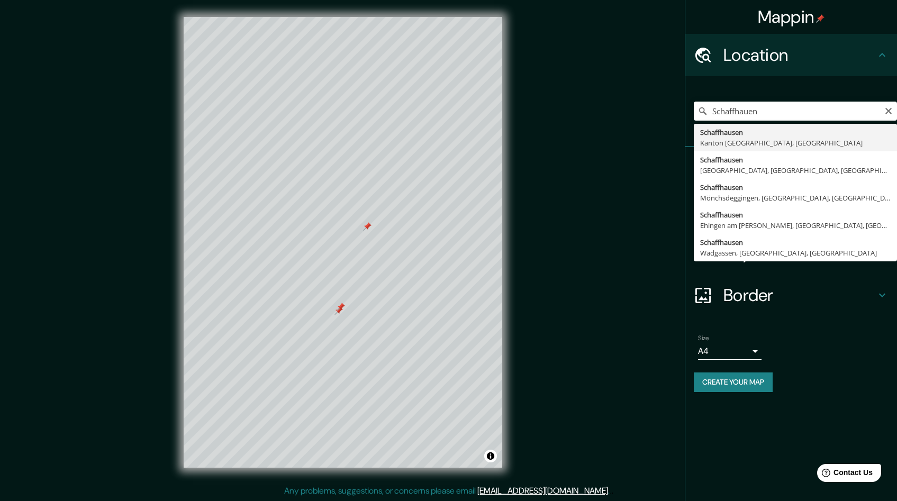
type input "[GEOGRAPHIC_DATA], Kanton [GEOGRAPHIC_DATA], [GEOGRAPHIC_DATA]"
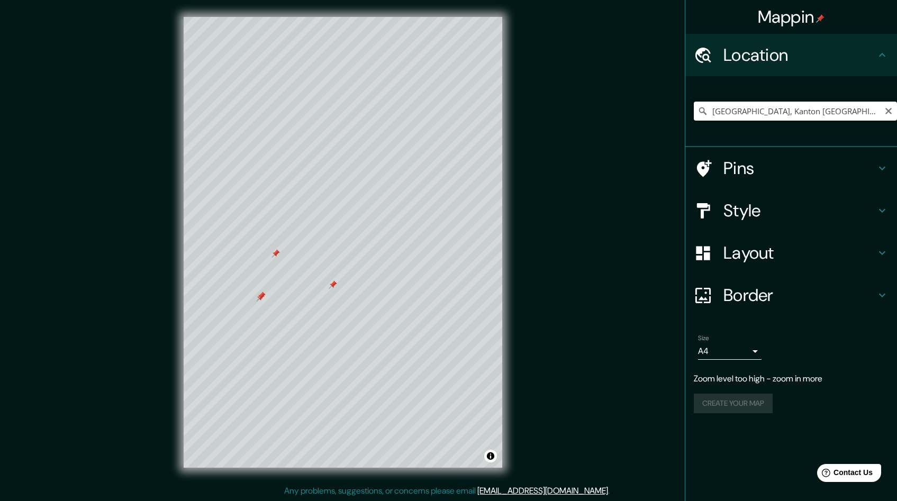
click at [767, 109] on input "[GEOGRAPHIC_DATA], Kanton [GEOGRAPHIC_DATA], [GEOGRAPHIC_DATA]" at bounding box center [795, 111] width 203 height 19
click at [890, 113] on icon "Clear" at bounding box center [888, 111] width 6 height 6
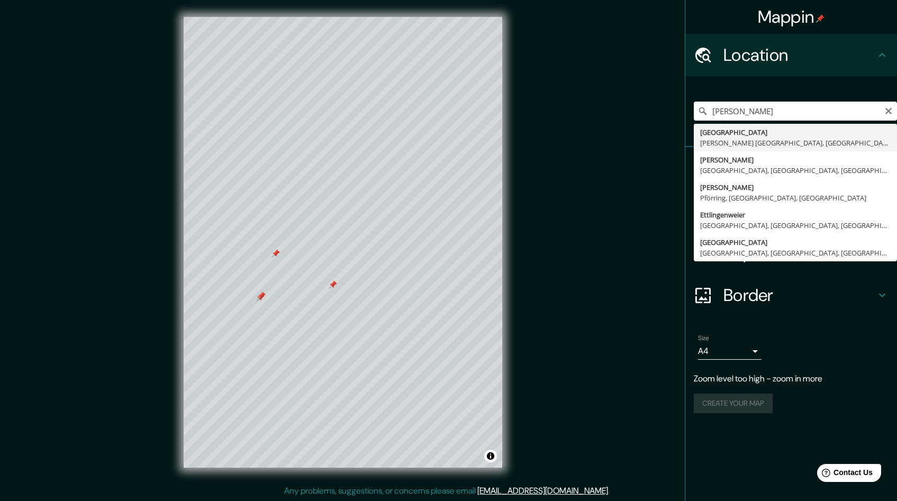
type input "[GEOGRAPHIC_DATA], [PERSON_NAME][GEOGRAPHIC_DATA], [GEOGRAPHIC_DATA], [GEOGRAPH…"
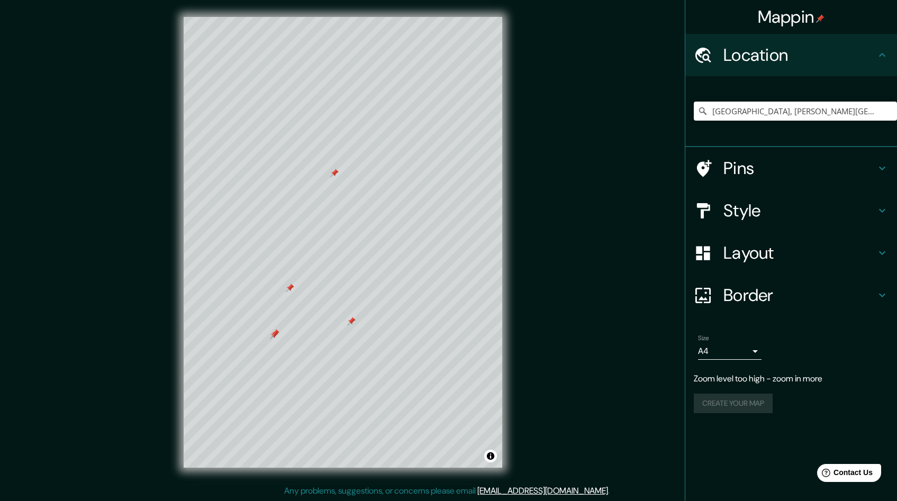
click at [880, 211] on icon at bounding box center [882, 210] width 13 height 13
type input "48"
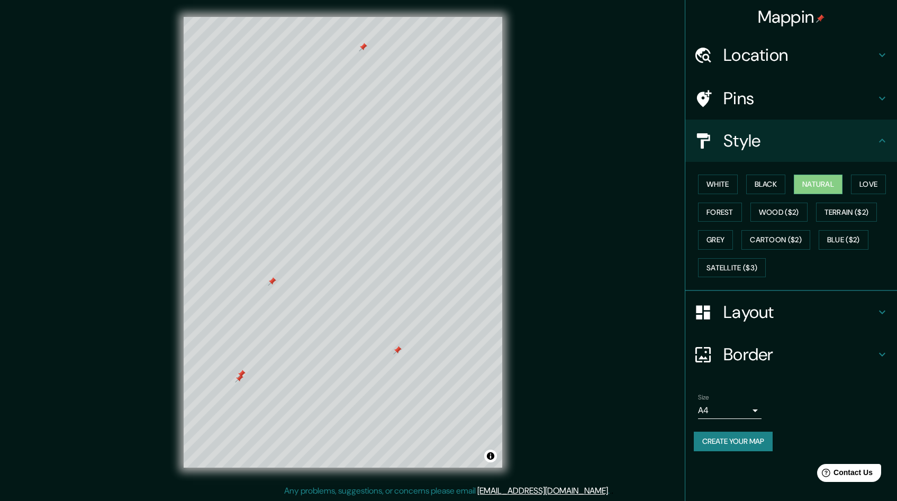
scroll to position [1, 0]
click at [730, 441] on button "Create your map" at bounding box center [733, 442] width 79 height 20
